Goal: Task Accomplishment & Management: Use online tool/utility

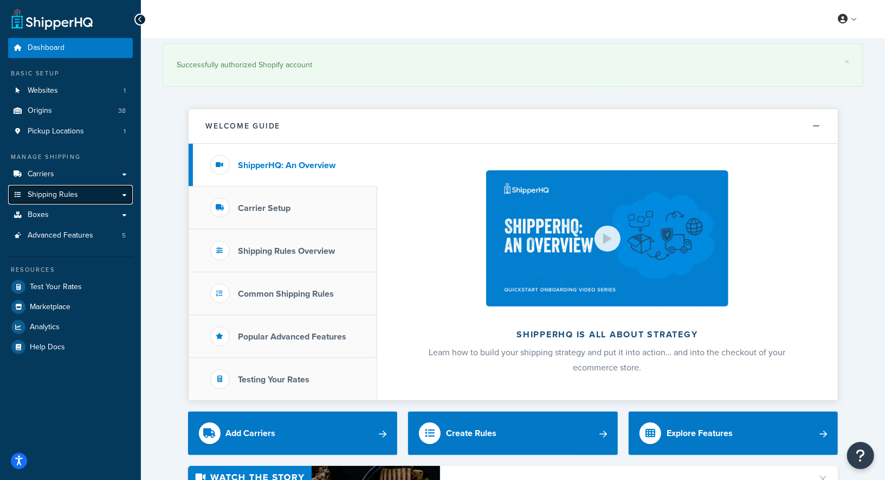
click at [54, 190] on span "Shipping Rules" at bounding box center [53, 194] width 50 height 9
click at [54, 193] on span "Shipping Rules" at bounding box center [53, 194] width 50 height 9
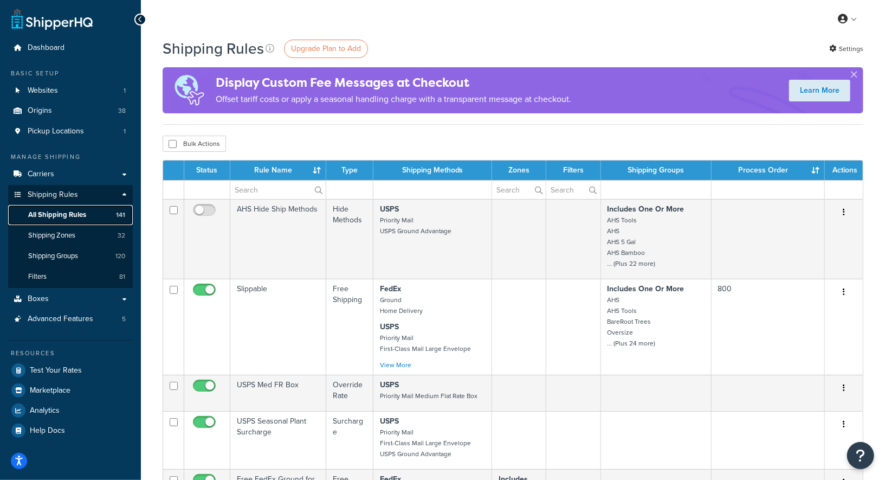
click at [55, 213] on span "All Shipping Rules" at bounding box center [57, 214] width 58 height 9
click at [287, 149] on div "Bulk Actions Duplicate Delete" at bounding box center [513, 144] width 701 height 16
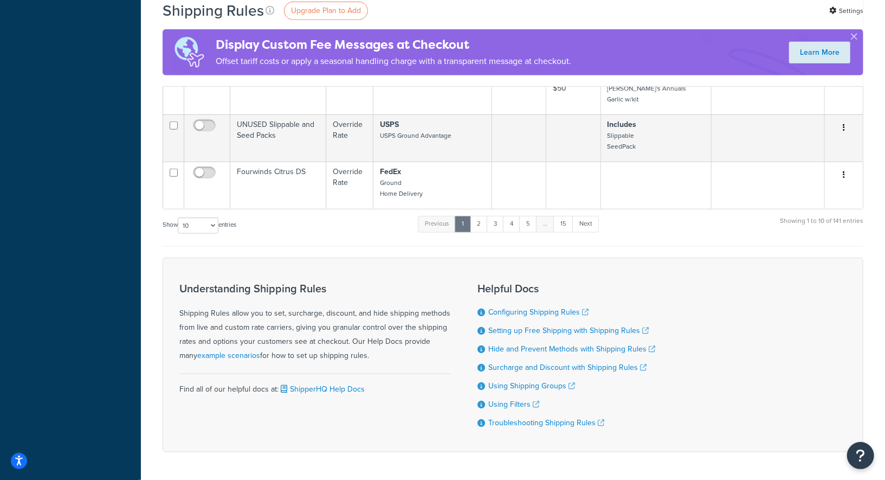
scroll to position [644, 0]
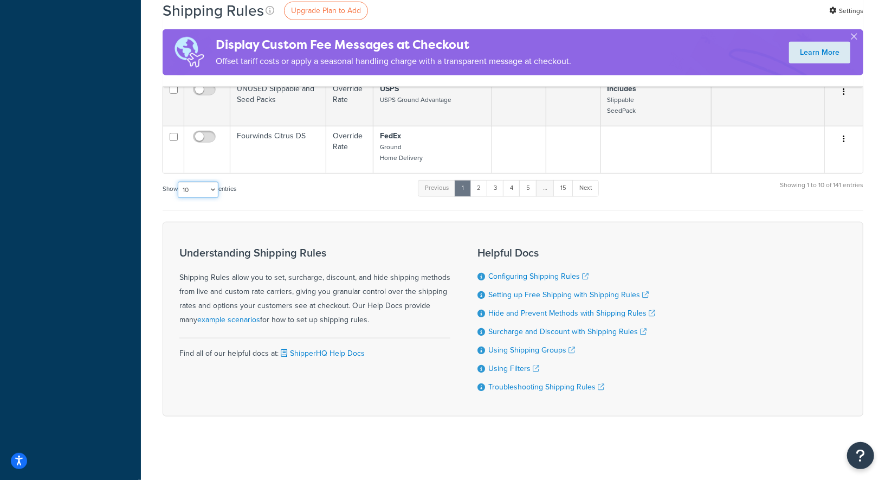
click at [199, 184] on select "10 15 25 50 100 1000" at bounding box center [198, 190] width 41 height 16
select select "1000"
click at [179, 182] on select "10 15 25 50 100 1000" at bounding box center [198, 190] width 41 height 16
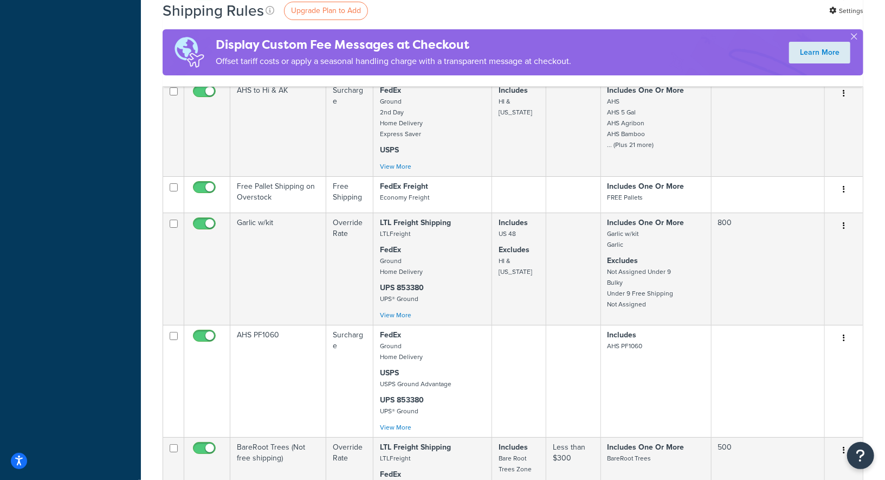
scroll to position [2923, 0]
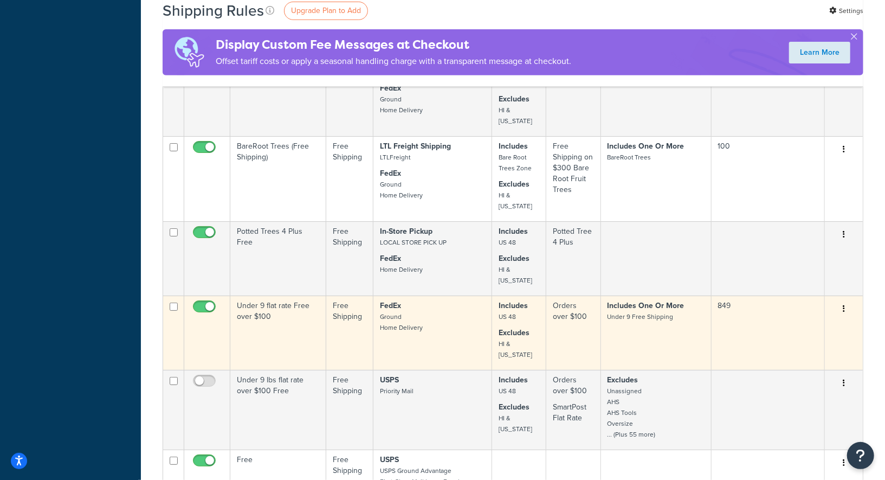
click at [279, 295] on td "Under 9 flat rate Free over $100" at bounding box center [278, 332] width 96 height 74
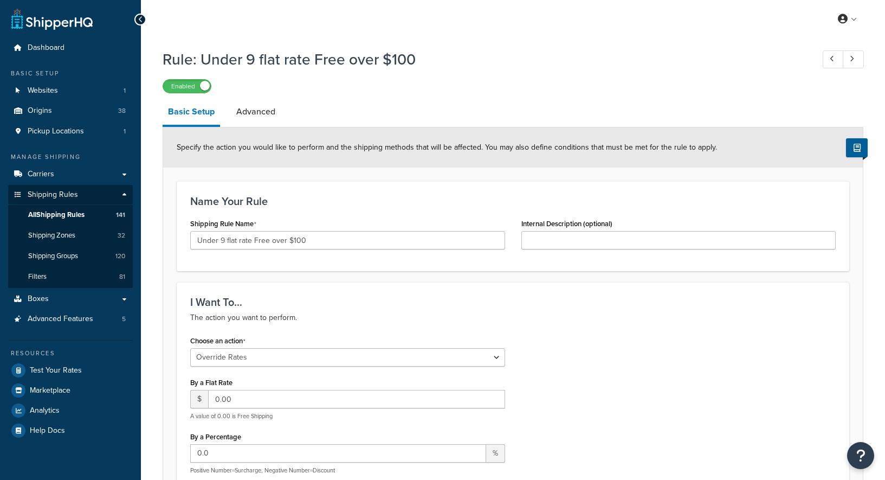
select select "OVERRIDE"
select select "BOX"
click at [529, 356] on div "Choose an action Choose an action Override Rates Surcharge or discount rates Hi…" at bounding box center [513, 486] width 662 height 306
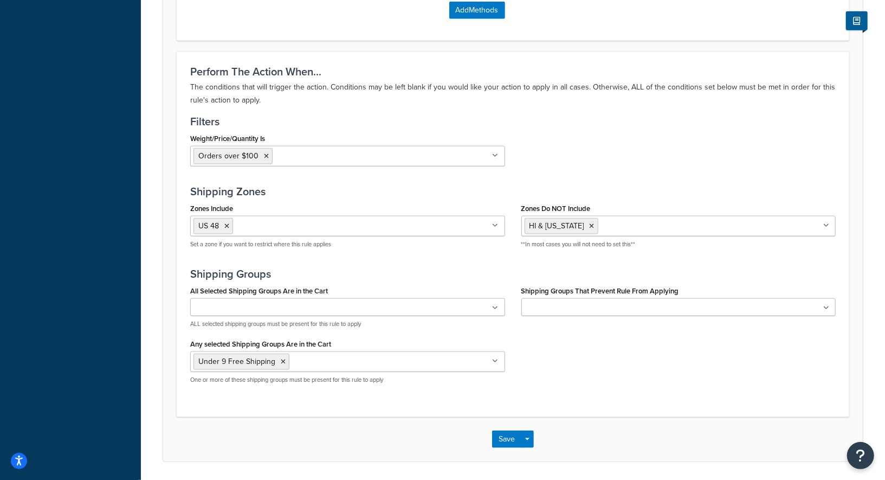
scroll to position [859, 0]
